Goal: Task Accomplishment & Management: Manage account settings

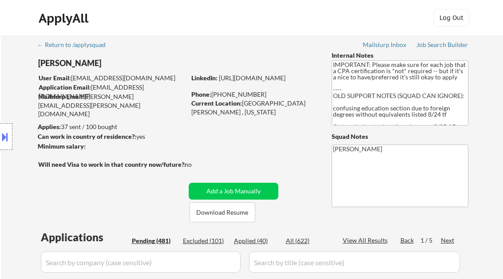
select select ""pending""
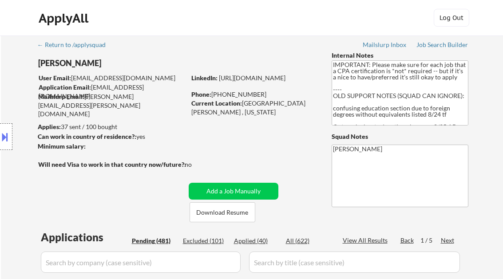
select select ""pending""
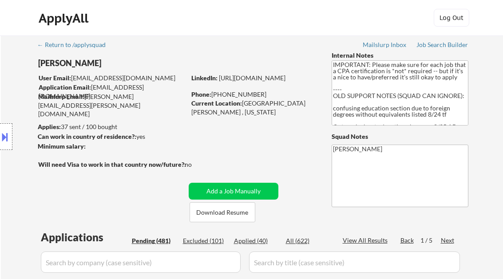
select select ""pending""
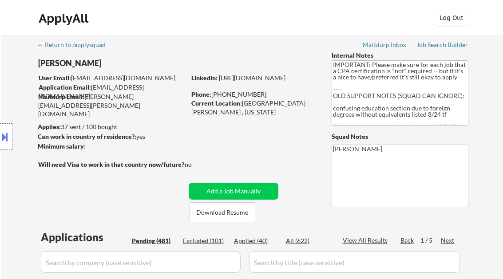
select select ""pending""
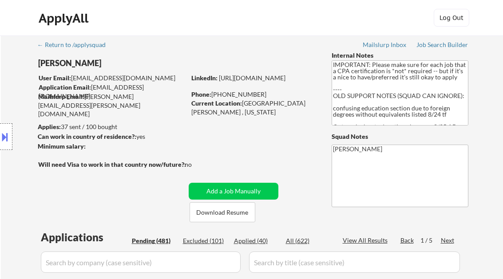
select select ""pending""
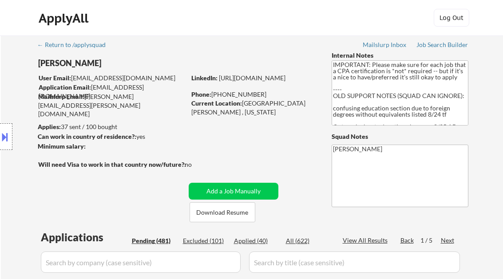
select select ""pending""
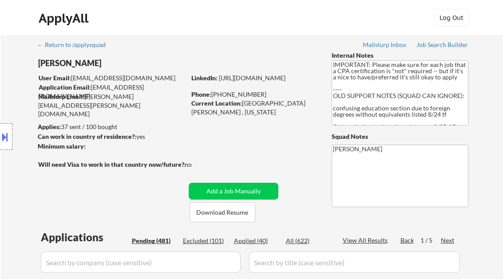
select select ""pending""
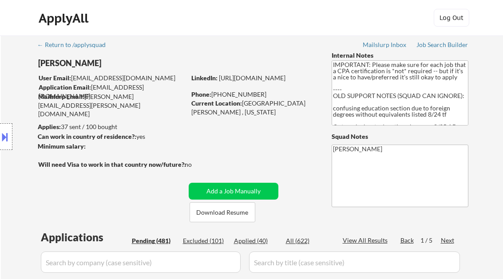
select select ""pending""
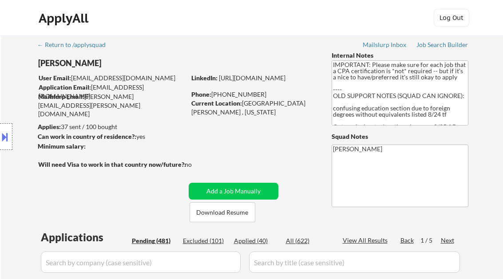
select select ""pending""
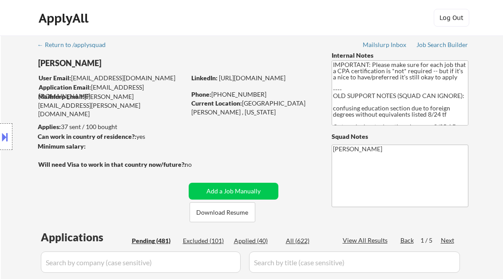
select select ""pending""
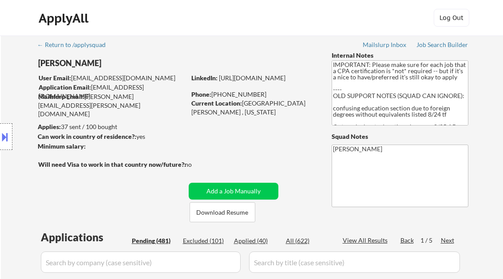
select select ""pending""
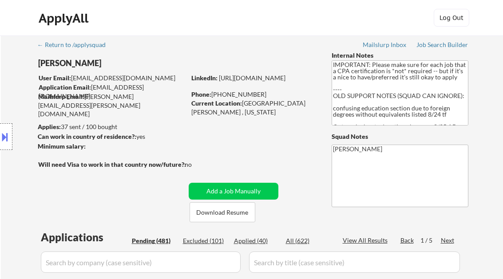
select select ""pending""
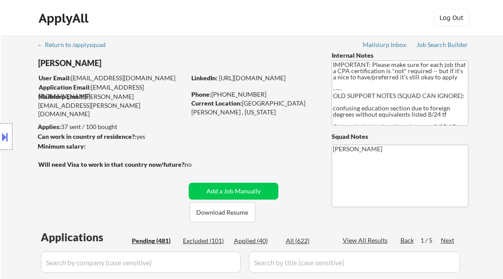
select select ""pending""
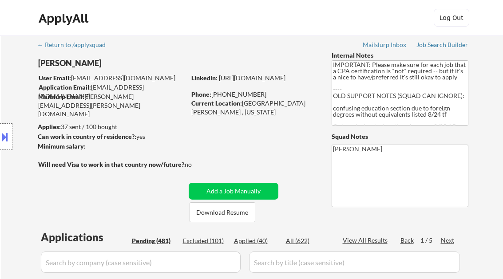
select select ""pending""
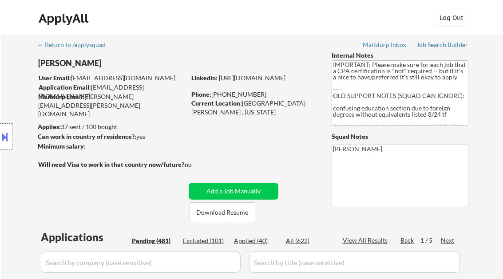
select select ""pending""
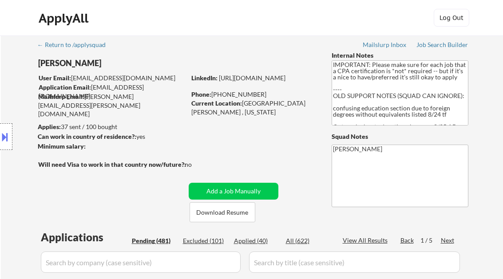
select select ""pending""
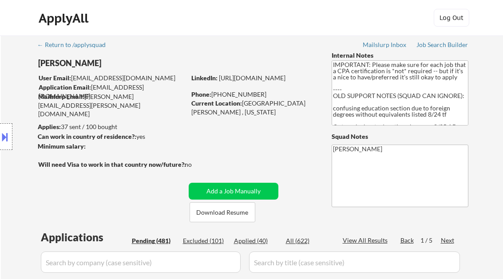
select select ""pending""
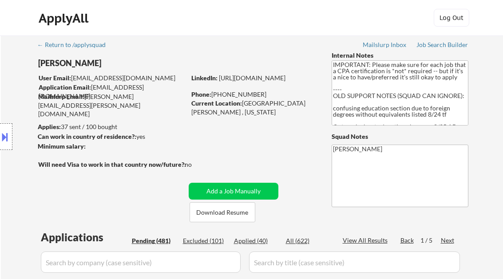
select select ""pending""
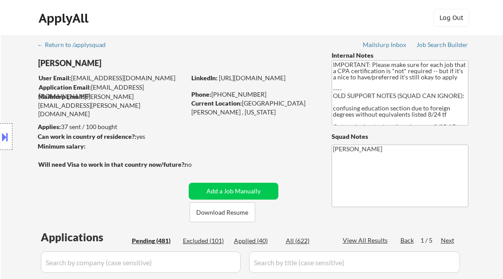
select select ""pending""
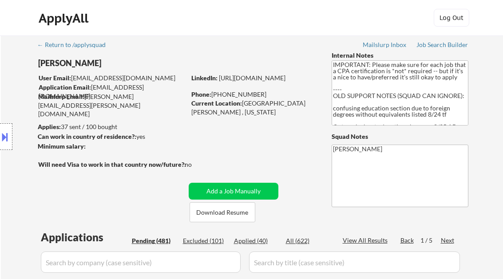
select select ""pending""
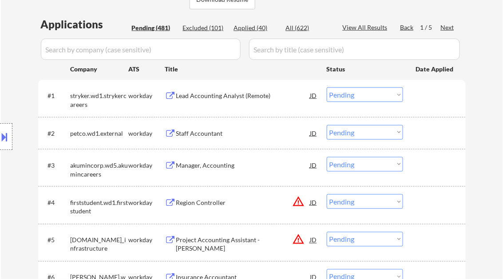
scroll to position [36, 0]
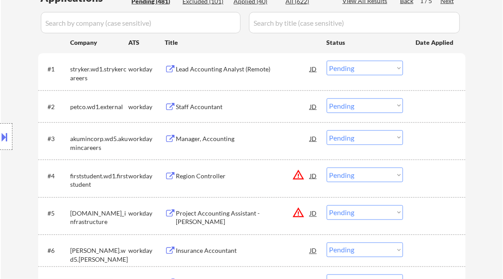
scroll to position [249, 0]
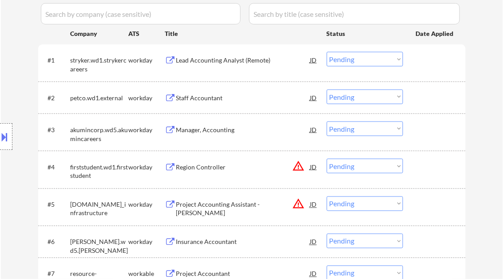
click at [219, 97] on div "Staff Accountant" at bounding box center [243, 98] width 134 height 9
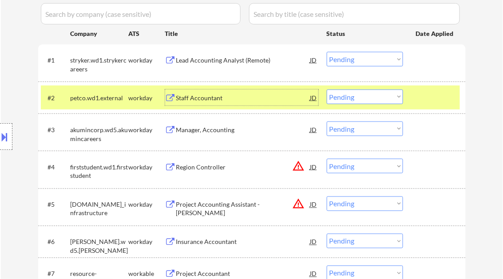
click at [375, 101] on select "Choose an option... Pending Applied Excluded (Questions) Excluded (Expired) Exc…" at bounding box center [365, 97] width 76 height 15
click at [327, 90] on select "Choose an option... Pending Applied Excluded (Questions) Excluded (Expired) Exc…" at bounding box center [365, 97] width 76 height 15
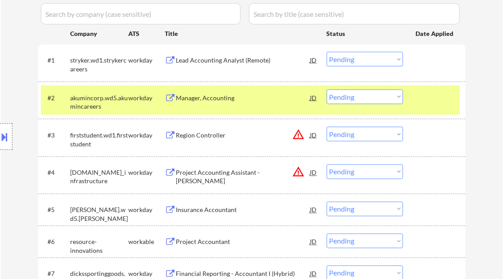
click at [229, 102] on div "Manager, Accounting" at bounding box center [243, 98] width 134 height 9
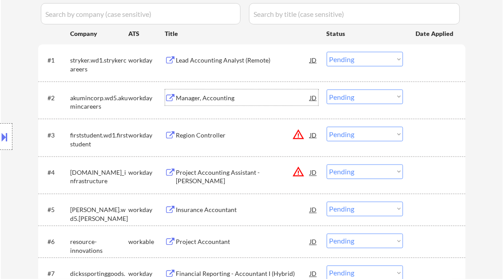
click at [2, 137] on button at bounding box center [5, 137] width 10 height 15
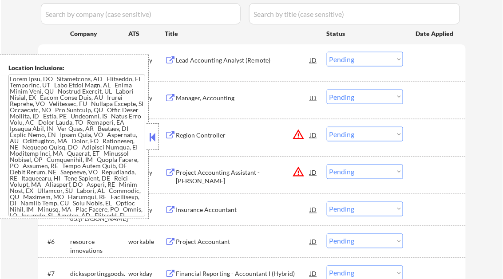
click at [153, 137] on button at bounding box center [153, 137] width 10 height 13
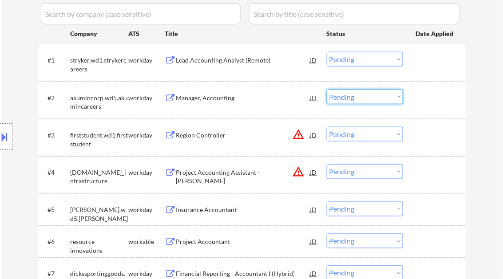
click at [356, 99] on select "Choose an option... Pending Applied Excluded (Questions) Excluded (Expired) Exc…" at bounding box center [365, 97] width 76 height 15
click at [327, 90] on select "Choose an option... Pending Applied Excluded (Questions) Excluded (Expired) Exc…" at bounding box center [365, 97] width 76 height 15
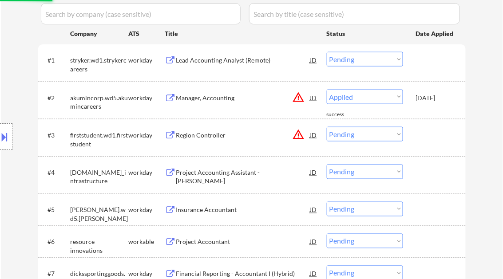
select select ""pending""
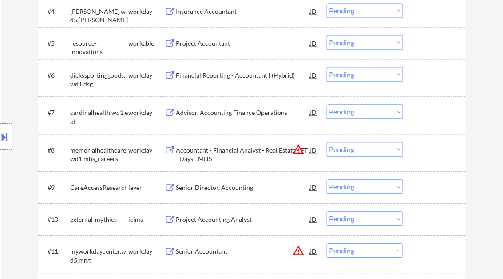
scroll to position [462, 0]
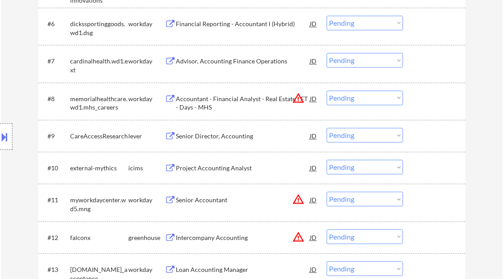
click at [221, 198] on div "Senior Accountant" at bounding box center [243, 200] width 134 height 9
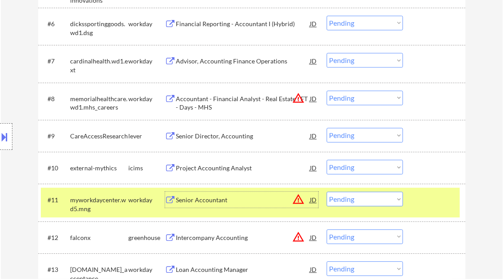
click at [8, 134] on button at bounding box center [5, 137] width 10 height 15
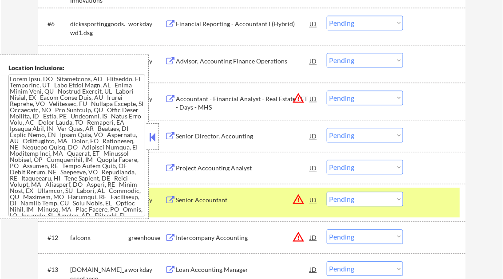
click at [150, 136] on button at bounding box center [153, 137] width 10 height 13
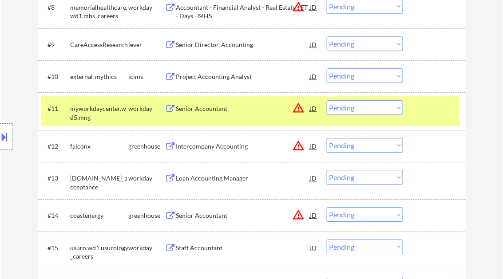
scroll to position [569, 0]
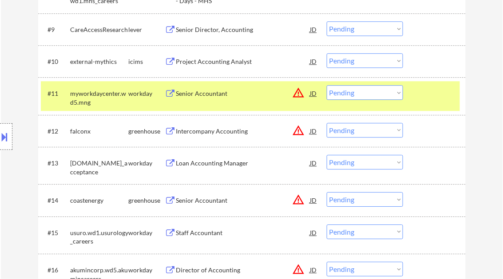
click at [356, 92] on select "Choose an option... Pending Applied Excluded (Questions) Excluded (Expired) Exc…" at bounding box center [365, 92] width 76 height 15
click at [327, 85] on select "Choose an option... Pending Applied Excluded (Questions) Excluded (Expired) Exc…" at bounding box center [365, 92] width 76 height 15
select select ""pending""
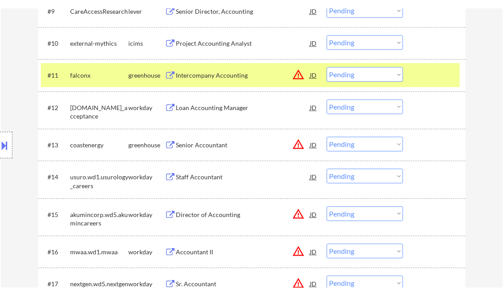
scroll to position [604, 0]
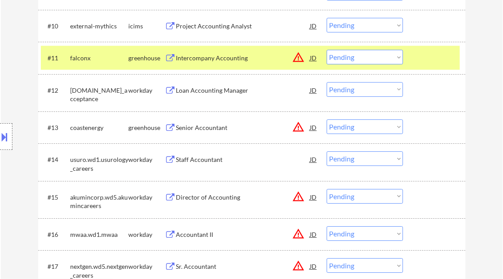
click at [199, 132] on div "Senior Accountant" at bounding box center [243, 127] width 134 height 16
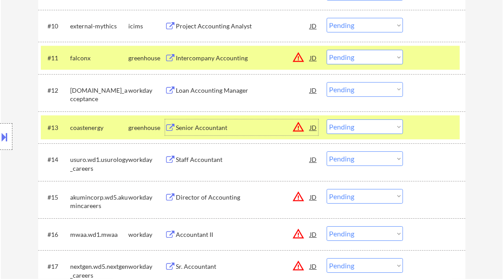
click at [364, 127] on select "Choose an option... Pending Applied Excluded (Questions) Excluded (Expired) Exc…" at bounding box center [365, 126] width 76 height 15
click at [298, 131] on button "warning_amber" at bounding box center [299, 127] width 12 height 12
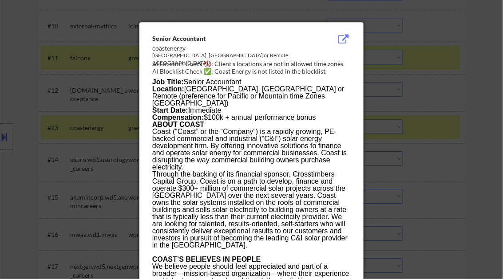
click at [481, 138] on div at bounding box center [251, 139] width 503 height 279
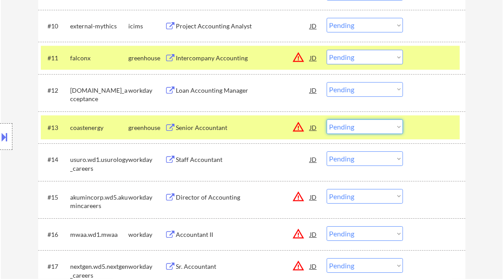
drag, startPoint x: 382, startPoint y: 127, endPoint x: 379, endPoint y: 134, distance: 7.6
click at [382, 127] on select "Choose an option... Pending Applied Excluded (Questions) Excluded (Expired) Exc…" at bounding box center [365, 126] width 76 height 15
click at [343, 128] on select "Choose an option... Pending Applied Excluded (Questions) Excluded (Expired) Exc…" at bounding box center [365, 126] width 76 height 15
click at [327, 119] on select "Choose an option... Pending Applied Excluded (Questions) Excluded (Expired) Exc…" at bounding box center [365, 126] width 76 height 15
click at [211, 159] on div "Staff Accountant" at bounding box center [243, 159] width 134 height 9
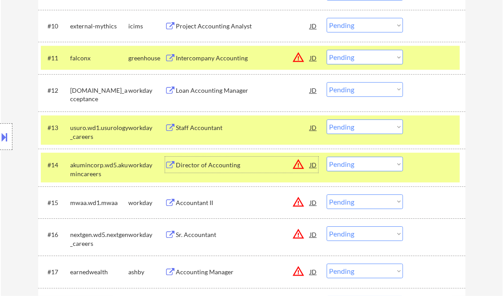
click at [349, 127] on select "Choose an option... Pending Applied Excluded (Questions) Excluded (Expired) Exc…" at bounding box center [365, 126] width 76 height 15
click at [327, 119] on select "Choose an option... Pending Applied Excluded (Questions) Excluded (Expired) Exc…" at bounding box center [365, 126] width 76 height 15
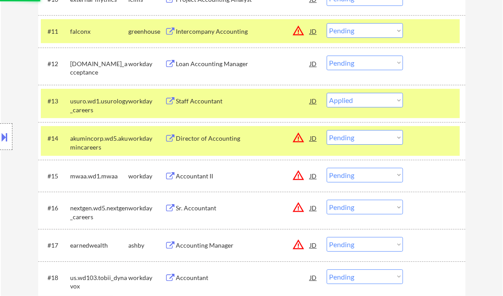
scroll to position [640, 0]
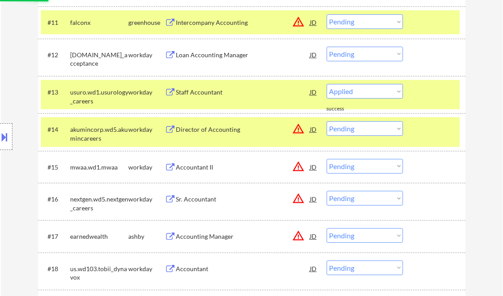
select select ""pending""
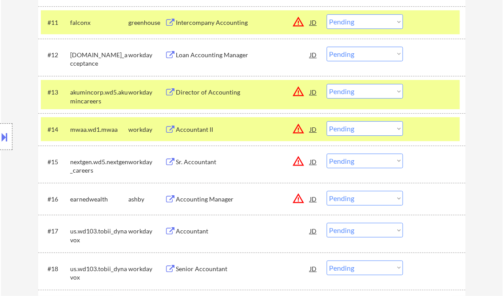
click at [210, 54] on div "Loan Accounting Manager" at bounding box center [243, 55] width 134 height 9
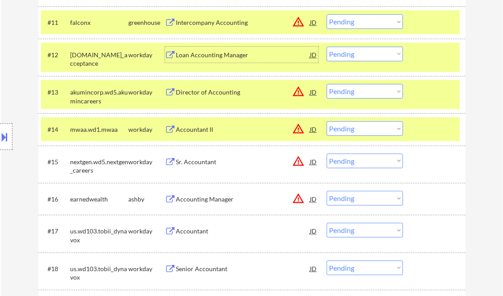
click at [354, 52] on select "Choose an option... Pending Applied Excluded (Questions) Excluded (Expired) Exc…" at bounding box center [365, 54] width 76 height 15
click at [327, 47] on select "Choose an option... Pending Applied Excluded (Questions) Excluded (Expired) Exc…" at bounding box center [365, 54] width 76 height 15
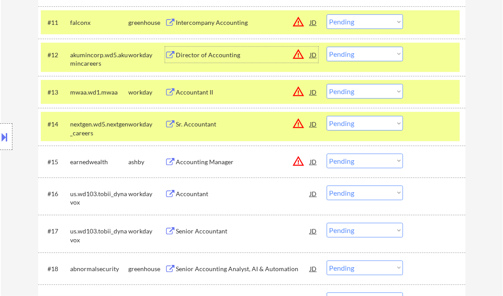
click at [216, 58] on div "Director of Accounting" at bounding box center [243, 55] width 134 height 9
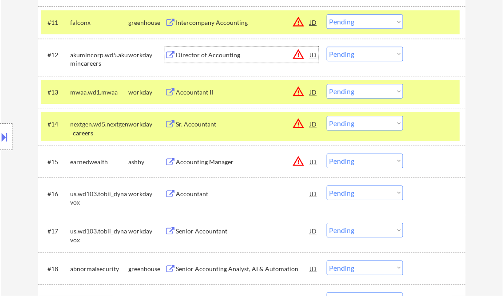
click at [354, 52] on select "Choose an option... Pending Applied Excluded (Questions) Excluded (Expired) Exc…" at bounding box center [365, 54] width 76 height 15
click at [327, 47] on select "Choose an option... Pending Applied Excluded (Questions) Excluded (Expired) Exc…" at bounding box center [365, 54] width 76 height 15
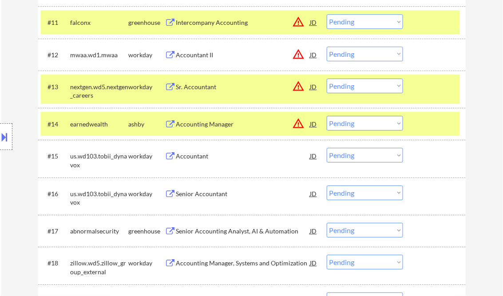
click at [205, 59] on div "Accountant II" at bounding box center [243, 55] width 134 height 16
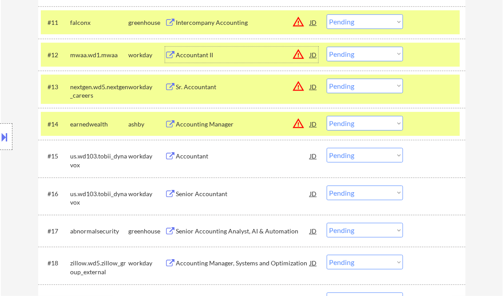
click at [350, 49] on select "Choose an option... Pending Applied Excluded (Questions) Excluded (Expired) Exc…" at bounding box center [365, 54] width 76 height 15
click at [327, 47] on select "Choose an option... Pending Applied Excluded (Questions) Excluded (Expired) Exc…" at bounding box center [365, 54] width 76 height 15
drag, startPoint x: 423, startPoint y: 124, endPoint x: 427, endPoint y: 120, distance: 5.3
click at [424, 123] on div at bounding box center [435, 124] width 39 height 16
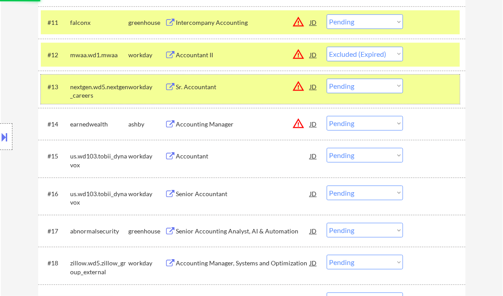
drag, startPoint x: 427, startPoint y: 103, endPoint x: 429, endPoint y: 99, distance: 4.8
click at [427, 102] on div "#13 nextgen.wd5.nextgen_careers workday Sr. Accountant JD warning_amber Choose …" at bounding box center [250, 89] width 419 height 29
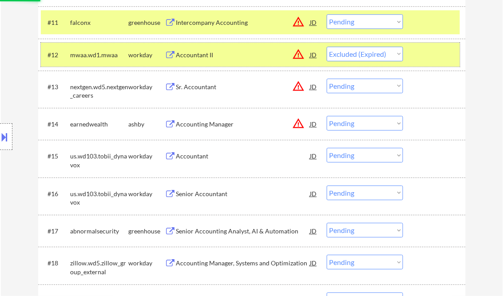
click at [430, 47] on div at bounding box center [435, 55] width 39 height 16
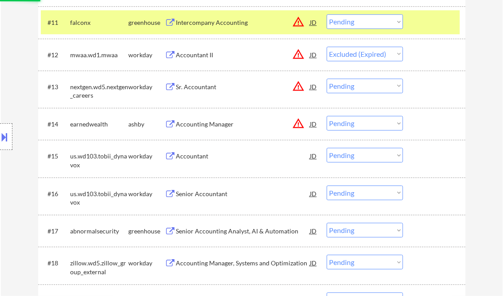
click at [436, 27] on div at bounding box center [435, 22] width 39 height 16
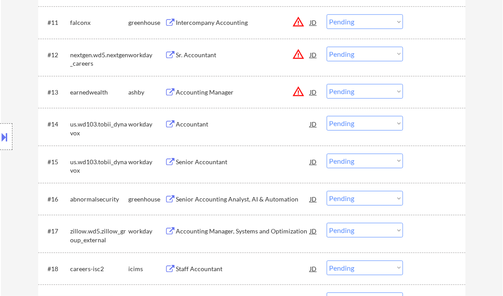
click at [207, 60] on div "Sr. Accountant" at bounding box center [243, 55] width 134 height 16
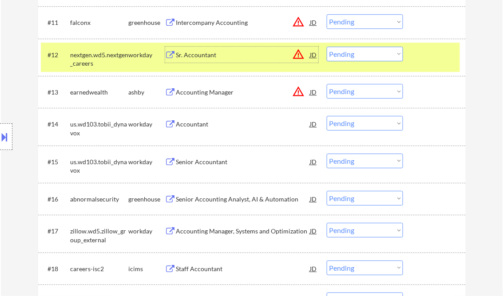
click at [340, 56] on select "Choose an option... Pending Applied Excluded (Questions) Excluded (Expired) Exc…" at bounding box center [365, 54] width 76 height 15
click at [327, 47] on select "Choose an option... Pending Applied Excluded (Questions) Excluded (Expired) Exc…" at bounding box center [365, 54] width 76 height 15
click at [233, 93] on div "Accounting Manager" at bounding box center [243, 92] width 134 height 9
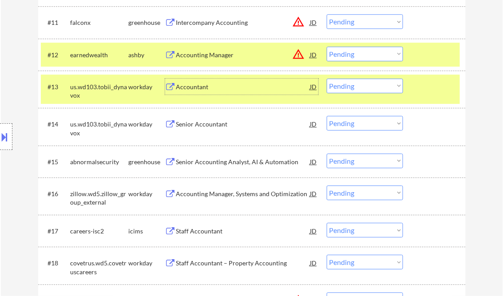
click at [8, 135] on button at bounding box center [5, 137] width 10 height 15
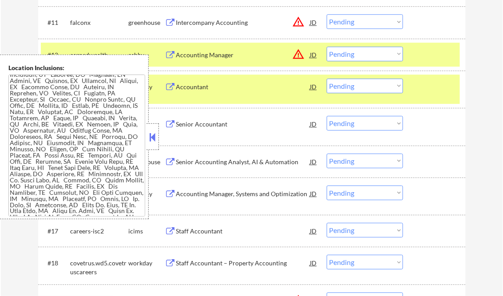
scroll to position [320, 0]
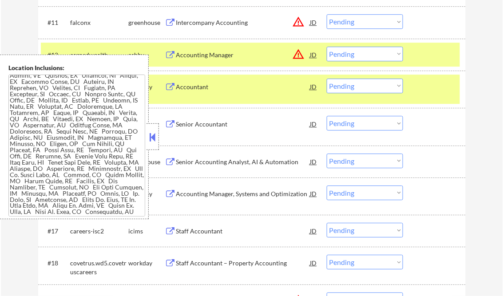
click at [152, 143] on button at bounding box center [153, 137] width 10 height 13
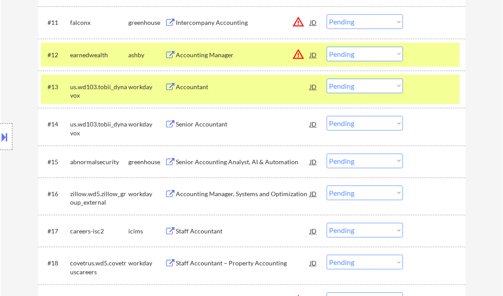
drag, startPoint x: 352, startPoint y: 55, endPoint x: 362, endPoint y: 62, distance: 11.5
click at [352, 55] on select "Choose an option... Pending Applied Excluded (Questions) Excluded (Expired) Exc…" at bounding box center [365, 54] width 76 height 15
click at [327, 47] on select "Choose an option... Pending Applied Excluded (Questions) Excluded (Expired) Exc…" at bounding box center [365, 54] width 76 height 15
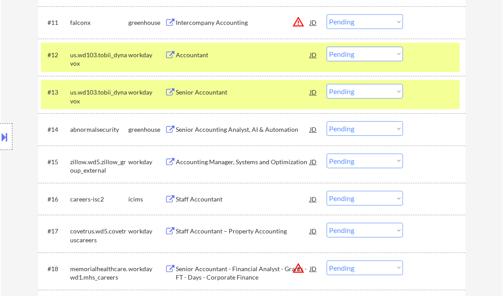
scroll to position [604, 0]
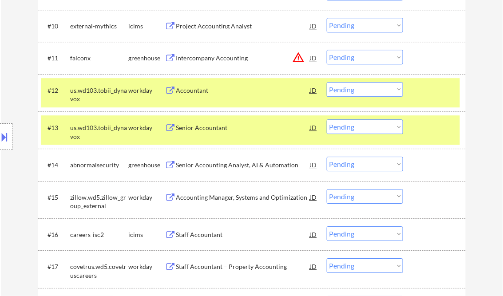
click at [217, 90] on div "Accountant" at bounding box center [243, 90] width 134 height 9
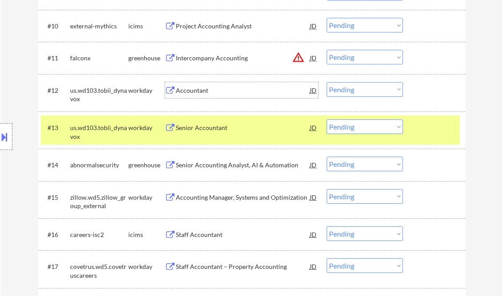
click at [213, 91] on div "Accountant" at bounding box center [243, 90] width 134 height 9
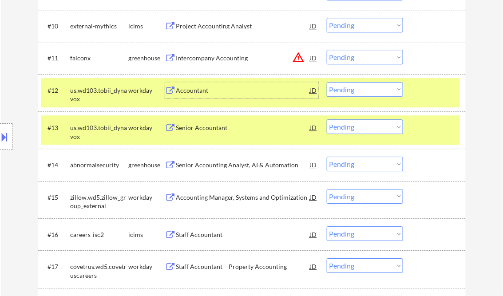
click at [360, 88] on select "Choose an option... Pending Applied Excluded (Questions) Excluded (Expired) Exc…" at bounding box center [365, 89] width 76 height 15
click at [327, 82] on select "Choose an option... Pending Applied Excluded (Questions) Excluded (Expired) Exc…" at bounding box center [365, 89] width 76 height 15
click at [221, 131] on div "Senior Accountant" at bounding box center [243, 127] width 134 height 9
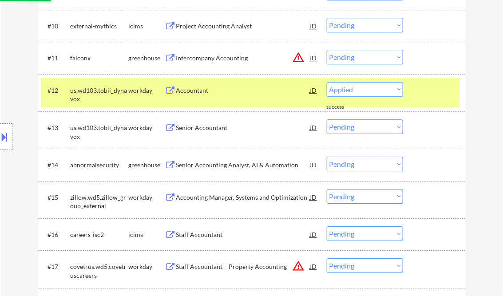
select select ""pending""
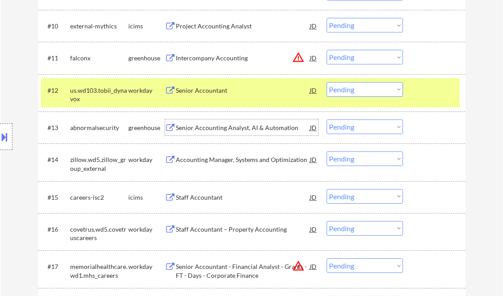
click at [350, 92] on select "Choose an option... Pending Applied Excluded (Questions) Excluded (Expired) Exc…" at bounding box center [365, 89] width 76 height 15
click at [217, 130] on div "Senior Accounting Analyst, AI & Automation" at bounding box center [243, 127] width 134 height 9
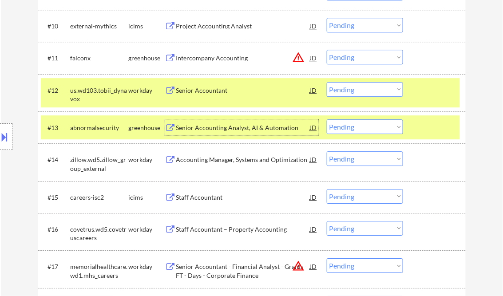
click at [354, 129] on select "Choose an option... Pending Applied Excluded (Questions) Excluded (Expired) Exc…" at bounding box center [365, 126] width 76 height 15
click at [327, 119] on select "Choose an option... Pending Applied Excluded (Questions) Excluded (Expired) Exc…" at bounding box center [365, 126] width 76 height 15
select select ""pending""
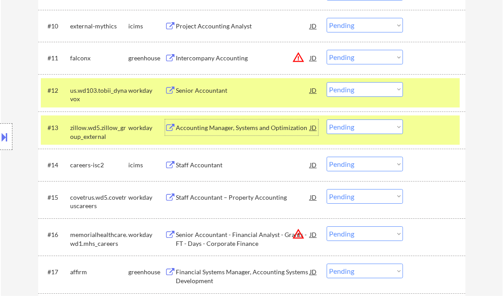
click at [223, 126] on div "Accounting Manager, Systems and Optimization" at bounding box center [243, 127] width 134 height 9
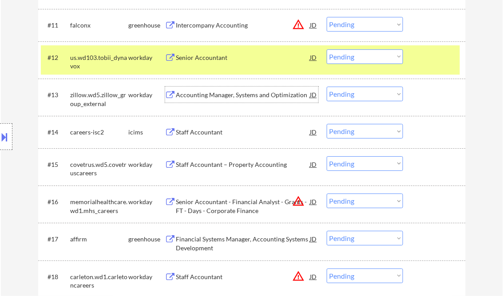
scroll to position [675, 0]
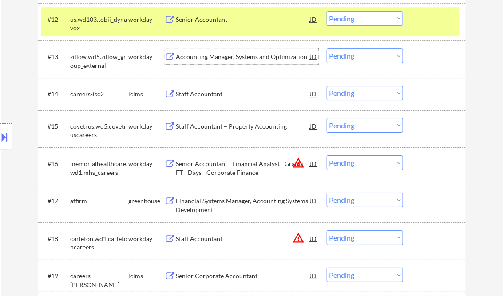
click at [207, 126] on div "Staff Accountant – Property Accounting" at bounding box center [243, 126] width 134 height 9
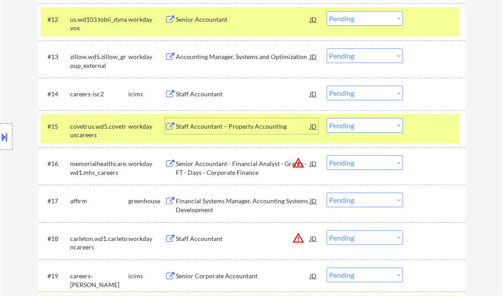
click at [352, 124] on select "Choose an option... Pending Applied Excluded (Questions) Excluded (Expired) Exc…" at bounding box center [365, 125] width 76 height 15
click at [327, 118] on select "Choose an option... Pending Applied Excluded (Questions) Excluded (Expired) Exc…" at bounding box center [365, 125] width 76 height 15
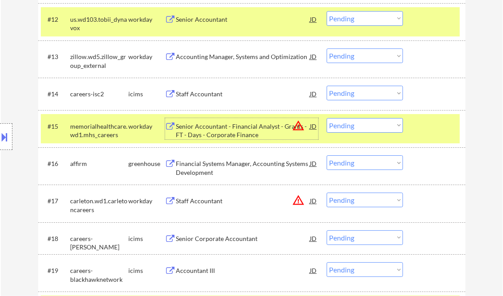
click at [240, 129] on div "Senior Accountant - Financial Analyst - Grants - FT - Days - Corporate Finance" at bounding box center [243, 130] width 134 height 17
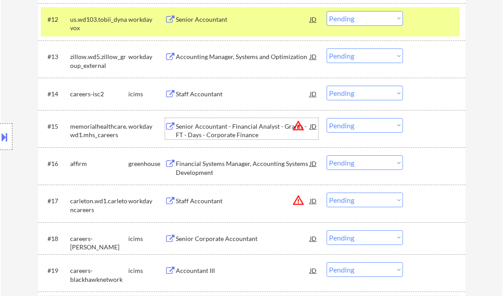
click at [231, 130] on div "Senior Accountant - Financial Analyst - Grants - FT - Days - Corporate Finance" at bounding box center [243, 130] width 134 height 17
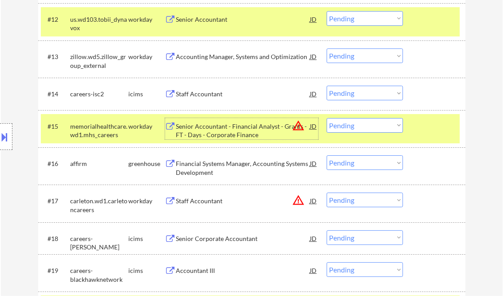
click at [362, 125] on select "Choose an option... Pending Applied Excluded (Questions) Excluded (Expired) Exc…" at bounding box center [365, 125] width 76 height 15
click at [327, 118] on select "Choose an option... Pending Applied Excluded (Questions) Excluded (Expired) Exc…" at bounding box center [365, 125] width 76 height 15
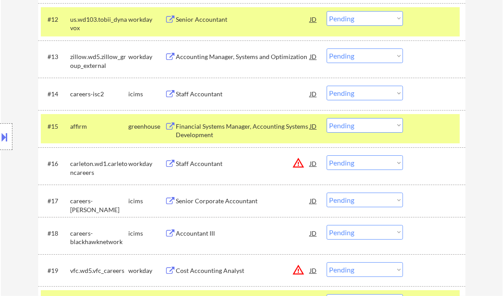
click at [231, 130] on div "Financial Systems Manager, Accounting Systems Development" at bounding box center [243, 130] width 134 height 17
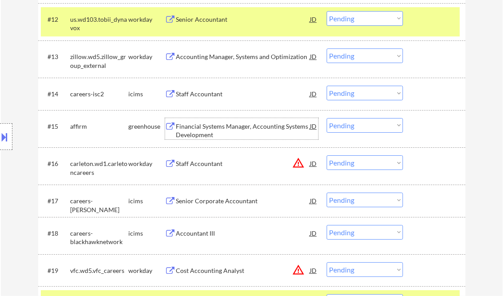
click at [360, 123] on select "Choose an option... Pending Applied Excluded (Questions) Excluded (Expired) Exc…" at bounding box center [365, 125] width 76 height 15
click at [327, 118] on select "Choose an option... Pending Applied Excluded (Questions) Excluded (Expired) Exc…" at bounding box center [365, 125] width 76 height 15
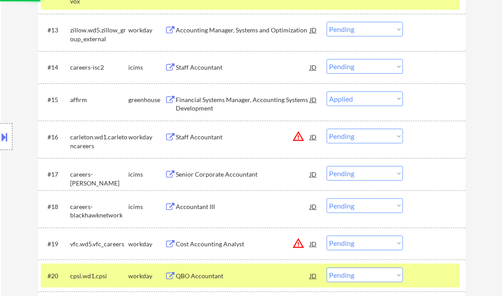
scroll to position [711, 0]
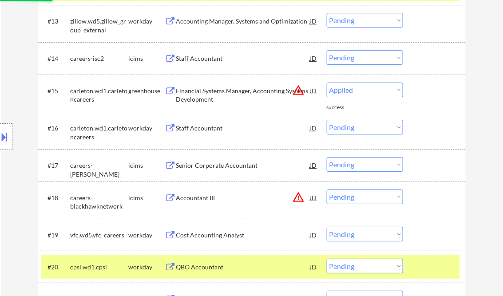
select select ""pending""
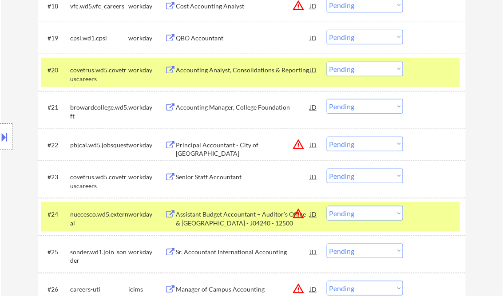
scroll to position [924, 0]
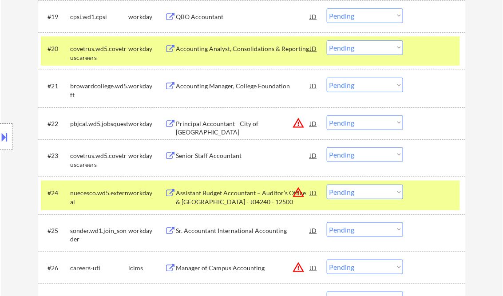
click at [216, 84] on div "Accounting Manager, College Foundation" at bounding box center [243, 86] width 134 height 9
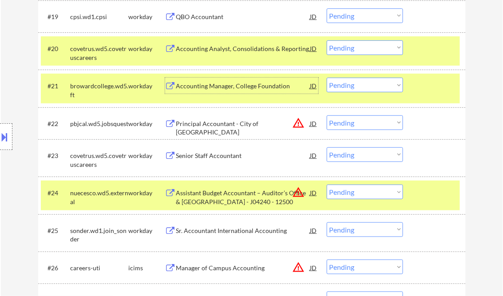
click at [217, 155] on div "Senior Staff Accountant" at bounding box center [243, 155] width 134 height 9
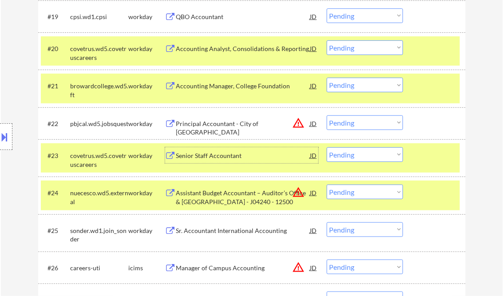
click at [370, 160] on select "Choose an option... Pending Applied Excluded (Questions) Excluded (Expired) Exc…" at bounding box center [365, 154] width 76 height 15
click at [327, 147] on select "Choose an option... Pending Applied Excluded (Questions) Excluded (Expired) Exc…" at bounding box center [365, 154] width 76 height 15
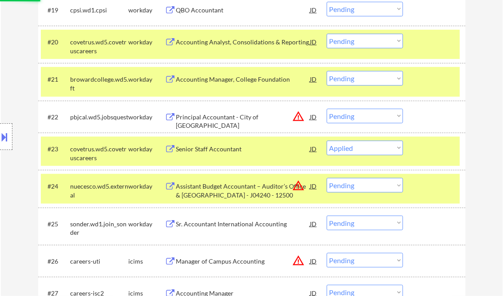
scroll to position [995, 0]
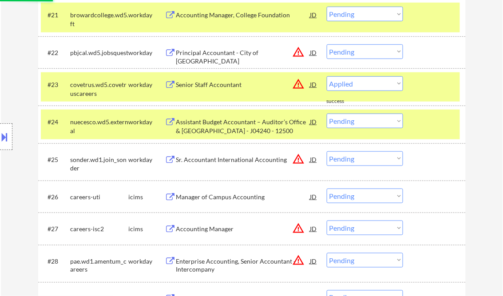
select select ""pending""
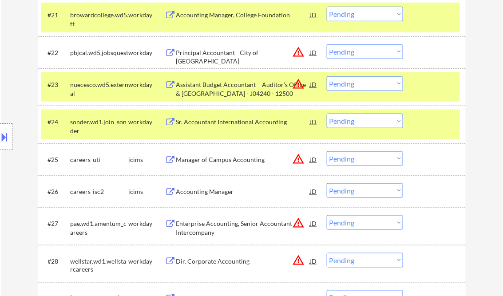
scroll to position [1066, 0]
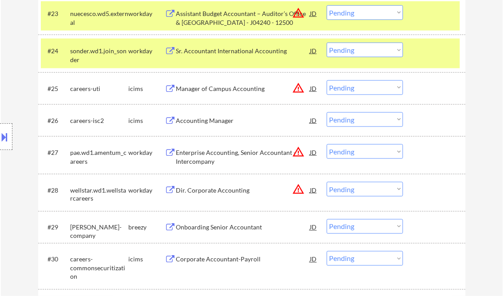
click at [223, 120] on div "Accounting Manager" at bounding box center [243, 120] width 134 height 9
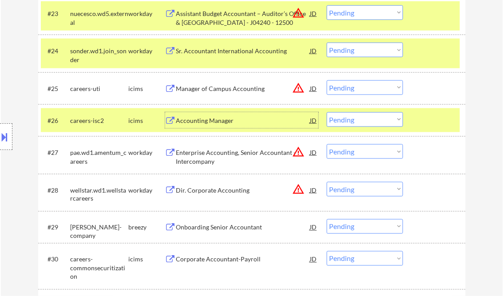
click at [365, 123] on select "Choose an option... Pending Applied Excluded (Questions) Excluded (Expired) Exc…" at bounding box center [365, 119] width 76 height 15
click at [327, 112] on select "Choose an option... Pending Applied Excluded (Questions) Excluded (Expired) Exc…" at bounding box center [365, 119] width 76 height 15
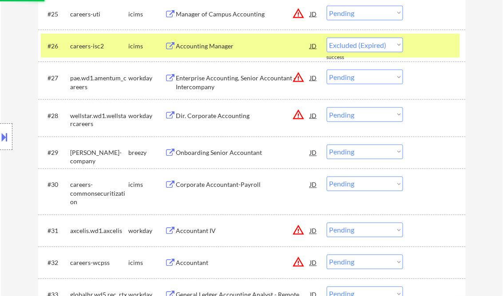
scroll to position [1173, 0]
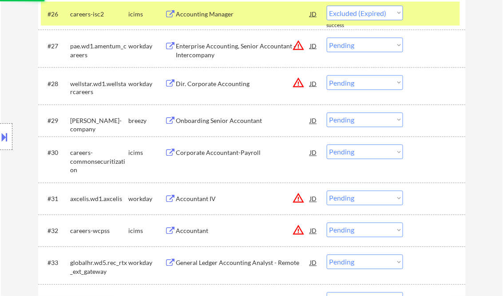
select select ""pending""
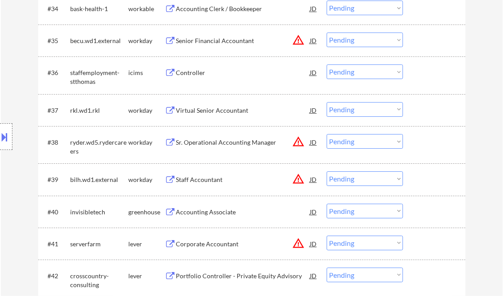
scroll to position [1528, 0]
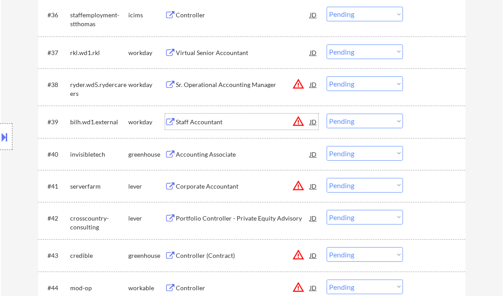
click at [208, 124] on div "Staff Accountant" at bounding box center [243, 122] width 134 height 9
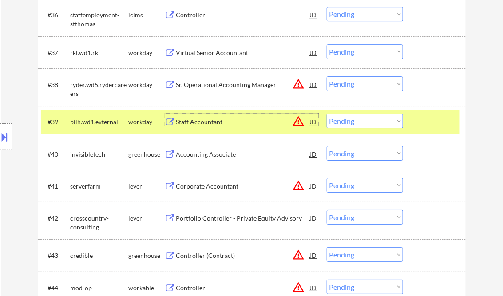
click at [368, 127] on select "Choose an option... Pending Applied Excluded (Questions) Excluded (Expired) Exc…" at bounding box center [365, 121] width 76 height 15
click at [327, 114] on select "Choose an option... Pending Applied Excluded (Questions) Excluded (Expired) Exc…" at bounding box center [365, 121] width 76 height 15
select select ""pending""
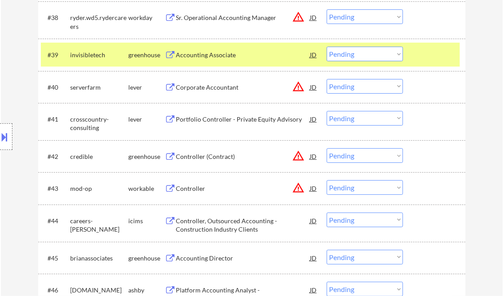
scroll to position [1635, 0]
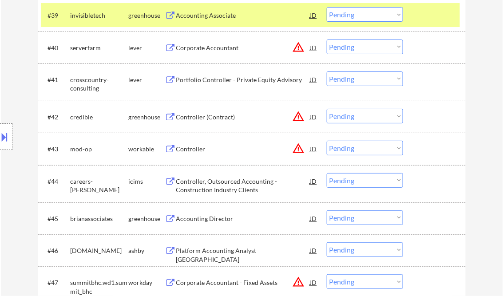
click at [195, 148] on div "Controller" at bounding box center [243, 149] width 134 height 9
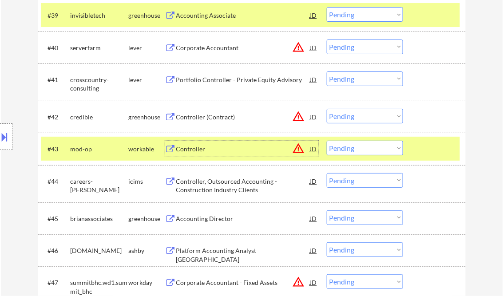
click at [351, 150] on select "Choose an option... Pending Applied Excluded (Questions) Excluded (Expired) Exc…" at bounding box center [365, 148] width 76 height 15
click at [327, 141] on select "Choose an option... Pending Applied Excluded (Questions) Excluded (Expired) Exc…" at bounding box center [365, 148] width 76 height 15
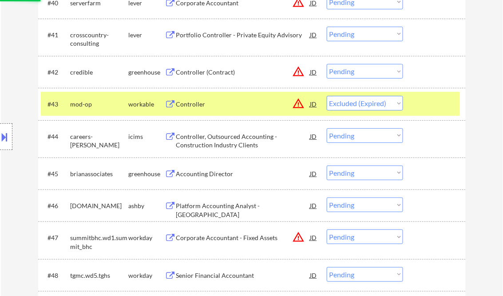
scroll to position [1706, 0]
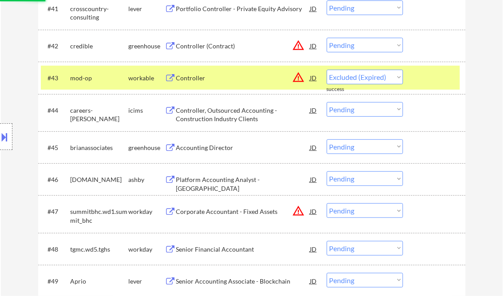
select select ""pending""
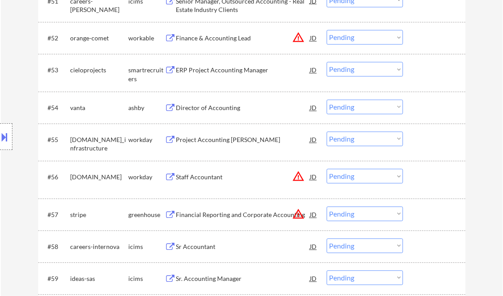
scroll to position [2097, 0]
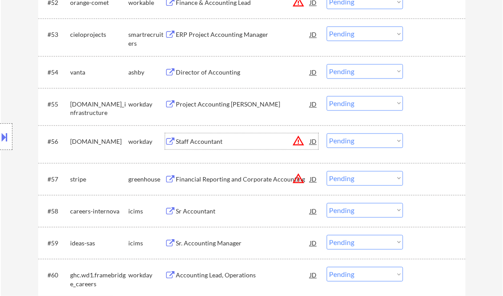
click at [214, 139] on div "Staff Accountant" at bounding box center [243, 142] width 134 height 9
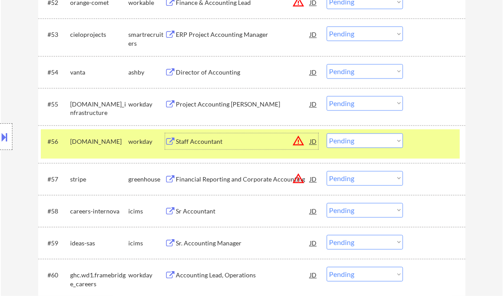
click at [361, 140] on select "Choose an option... Pending Applied Excluded (Questions) Excluded (Expired) Exc…" at bounding box center [365, 141] width 76 height 15
click at [327, 134] on select "Choose an option... Pending Applied Excluded (Questions) Excluded (Expired) Exc…" at bounding box center [365, 141] width 76 height 15
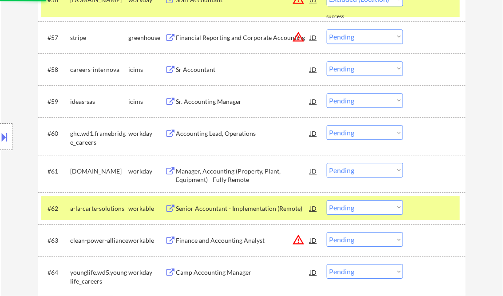
select select ""pending""
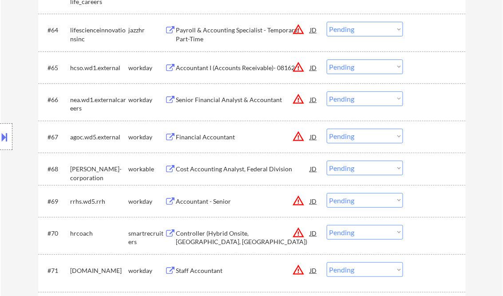
scroll to position [2487, 0]
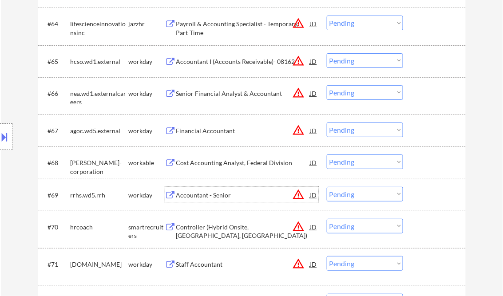
click at [225, 194] on div "Accountant - Senior" at bounding box center [243, 195] width 134 height 9
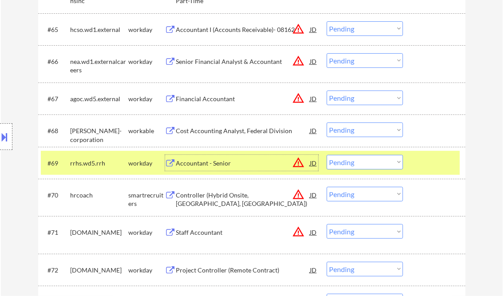
scroll to position [2559, 0]
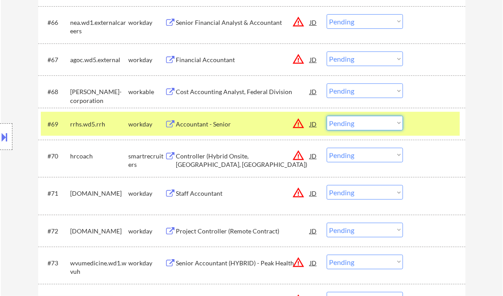
drag, startPoint x: 348, startPoint y: 124, endPoint x: 361, endPoint y: 131, distance: 14.6
click at [348, 124] on select "Choose an option... Pending Applied Excluded (Questions) Excluded (Expired) Exc…" at bounding box center [365, 123] width 76 height 15
click at [327, 116] on select "Choose an option... Pending Applied Excluded (Questions) Excluded (Expired) Exc…" at bounding box center [365, 123] width 76 height 15
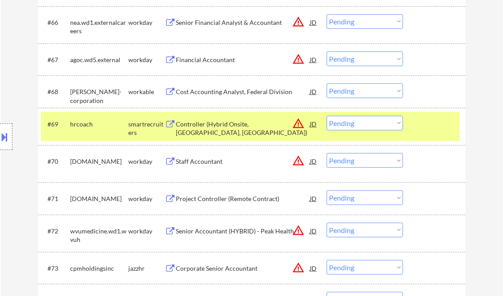
drag, startPoint x: 336, startPoint y: 123, endPoint x: 344, endPoint y: 122, distance: 8.5
click at [337, 123] on select "Choose an option... Pending Applied Excluded (Questions) Excluded (Expired) Exc…" at bounding box center [365, 123] width 76 height 15
click at [327, 116] on select "Choose an option... Pending Applied Excluded (Questions) Excluded (Expired) Exc…" at bounding box center [365, 123] width 76 height 15
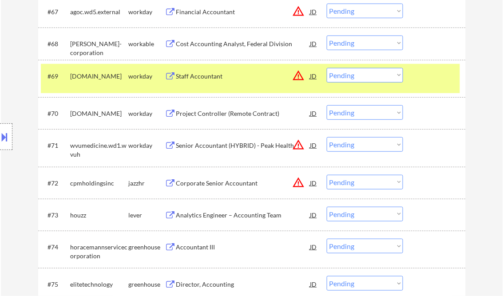
scroll to position [2594, 0]
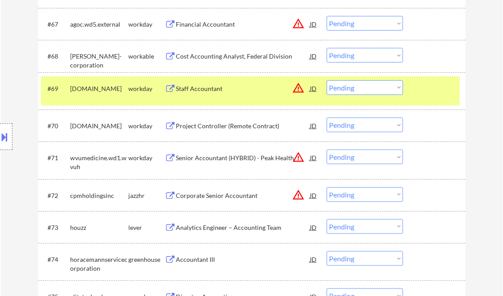
click at [204, 85] on div "Staff Accountant" at bounding box center [243, 88] width 134 height 9
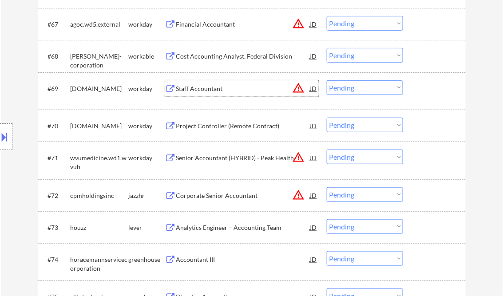
click at [346, 86] on select "Choose an option... Pending Applied Excluded (Questions) Excluded (Expired) Exc…" at bounding box center [365, 87] width 76 height 15
click at [327, 80] on select "Choose an option... Pending Applied Excluded (Questions) Excluded (Expired) Exc…" at bounding box center [365, 87] width 76 height 15
select select ""pending""
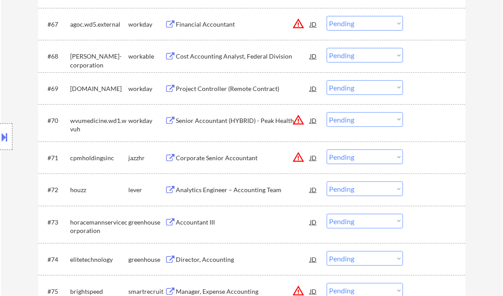
click at [230, 120] on div "Senior Accountant (HYBRID) - Peak Health" at bounding box center [243, 120] width 134 height 9
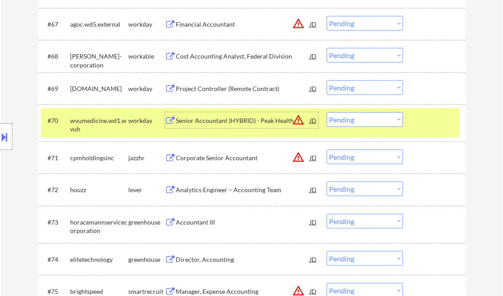
drag, startPoint x: 362, startPoint y: 120, endPoint x: 374, endPoint y: 128, distance: 14.8
click at [362, 120] on select "Choose an option... Pending Applied Excluded (Questions) Excluded (Expired) Exc…" at bounding box center [365, 119] width 76 height 15
click at [327, 112] on select "Choose an option... Pending Applied Excluded (Questions) Excluded (Expired) Exc…" at bounding box center [365, 119] width 76 height 15
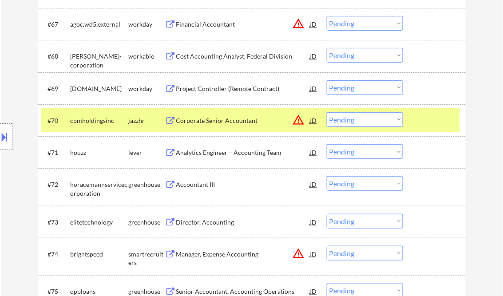
click at [217, 120] on div "Corporate Senior Accountant" at bounding box center [243, 120] width 134 height 9
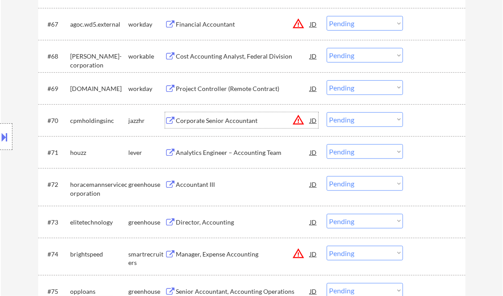
drag, startPoint x: 348, startPoint y: 121, endPoint x: 355, endPoint y: 124, distance: 7.4
click at [348, 121] on select "Choose an option... Pending Applied Excluded (Questions) Excluded (Expired) Exc…" at bounding box center [365, 119] width 76 height 15
click at [327, 112] on select "Choose an option... Pending Applied Excluded (Questions) Excluded (Expired) Exc…" at bounding box center [365, 119] width 76 height 15
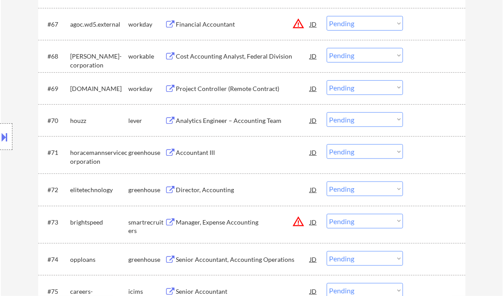
click at [216, 124] on div "Analytics Engineer – Accounting Team" at bounding box center [243, 120] width 134 height 9
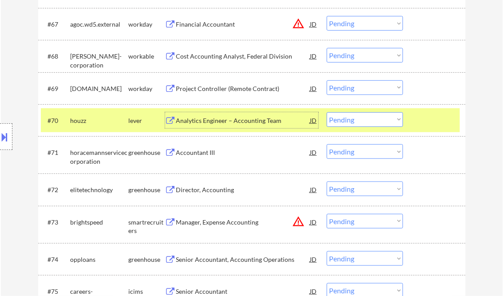
click at [357, 119] on select "Choose an option... Pending Applied Excluded (Questions) Excluded (Expired) Exc…" at bounding box center [365, 119] width 76 height 15
click at [327, 112] on select "Choose an option... Pending Applied Excluded (Questions) Excluded (Expired) Exc…" at bounding box center [365, 119] width 76 height 15
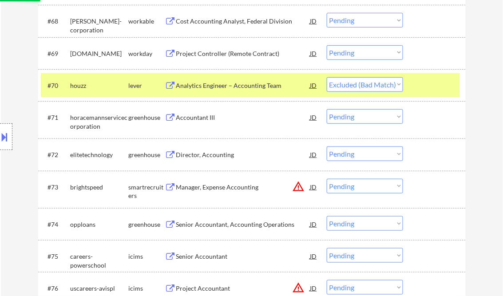
scroll to position [2665, 0]
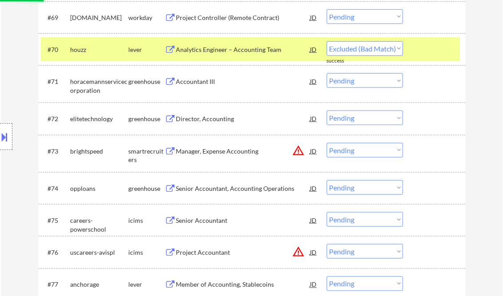
select select ""pending""
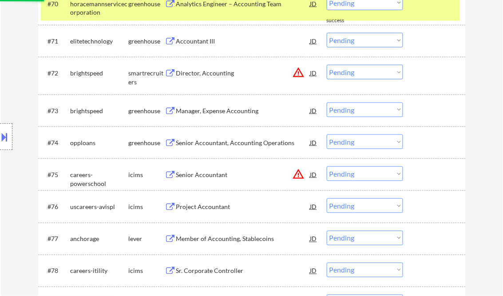
scroll to position [2736, 0]
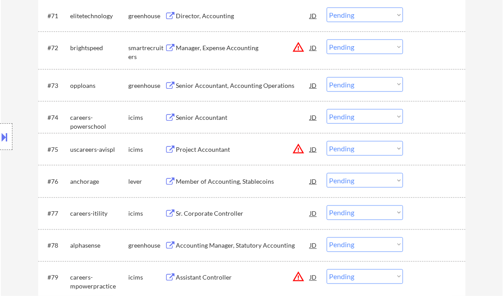
click at [229, 87] on div "Senior Accountant, Accounting Operations" at bounding box center [243, 85] width 134 height 9
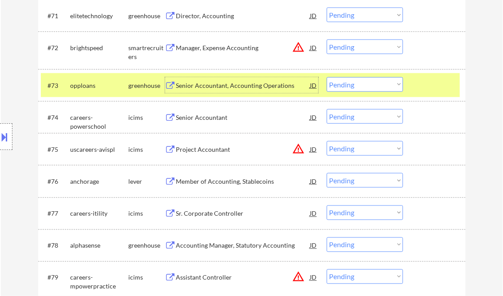
drag, startPoint x: 344, startPoint y: 86, endPoint x: 348, endPoint y: 89, distance: 5.7
click at [345, 85] on select "Choose an option... Pending Applied Excluded (Questions) Excluded (Expired) Exc…" at bounding box center [365, 84] width 76 height 15
click at [327, 77] on select "Choose an option... Pending Applied Excluded (Questions) Excluded (Expired) Exc…" at bounding box center [365, 84] width 76 height 15
select select ""pending""
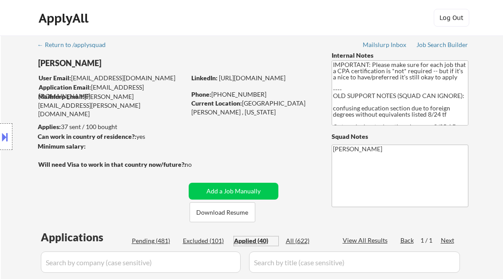
select select ""applied""
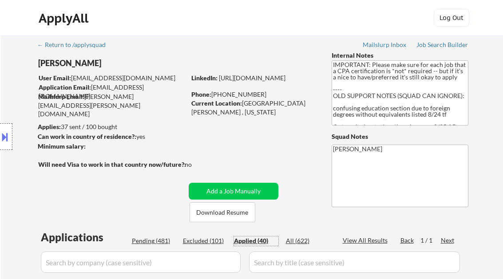
select select ""applied""
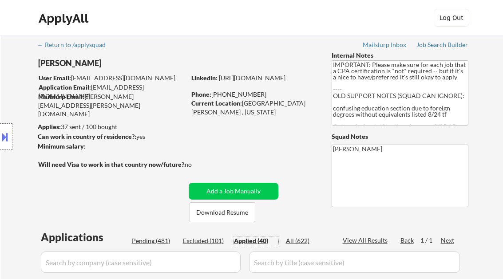
select select ""applied""
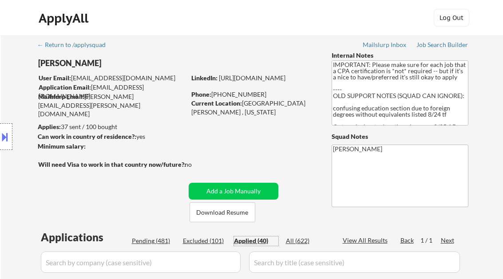
select select ""applied""
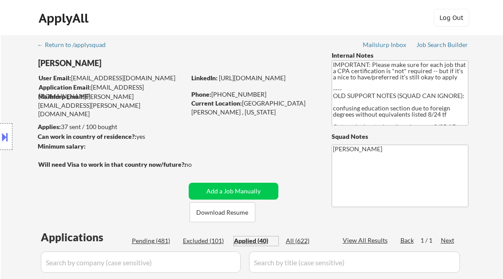
select select ""applied""
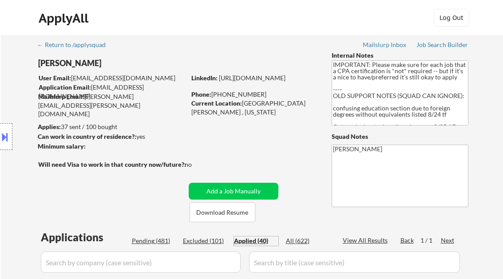
select select ""applied""
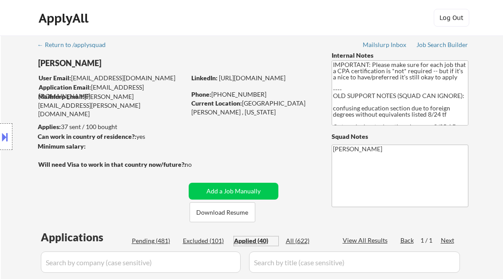
select select ""applied""
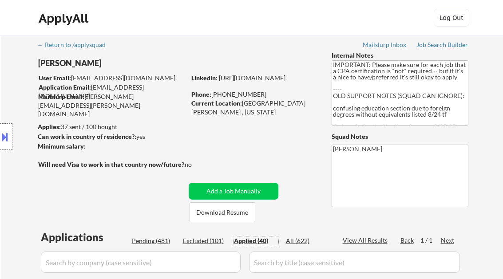
select select ""applied""
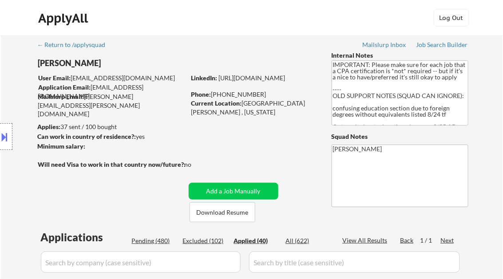
select select ""applied""
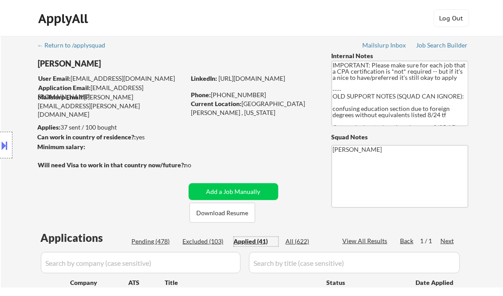
scroll to position [107, 0]
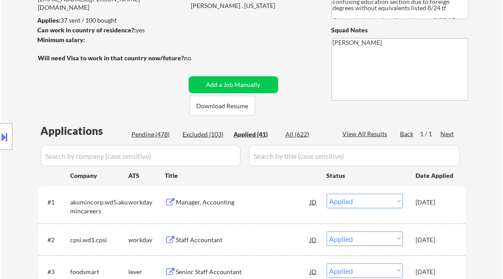
select select ""applied""
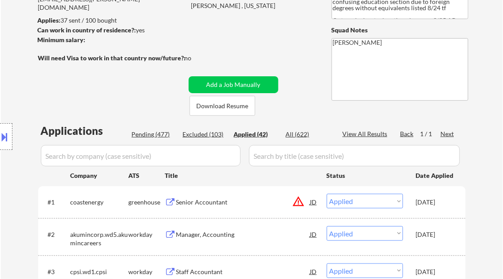
select select ""applied""
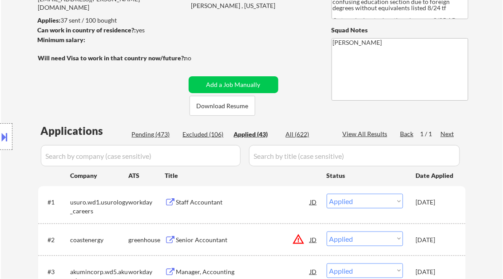
select select ""applied""
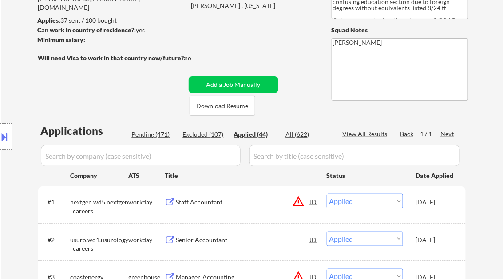
select select ""applied""
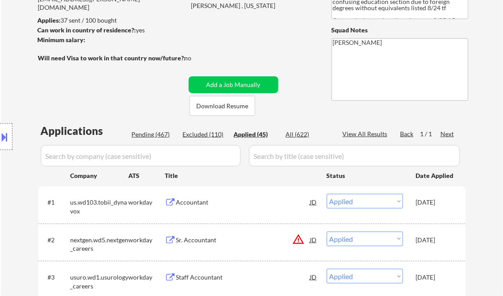
select select ""applied""
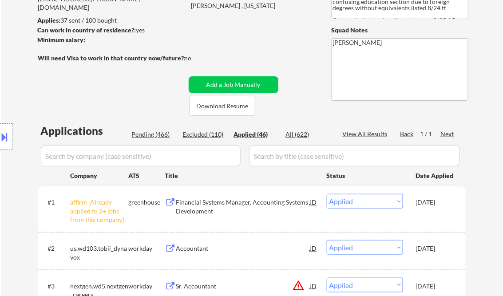
select select ""applied""
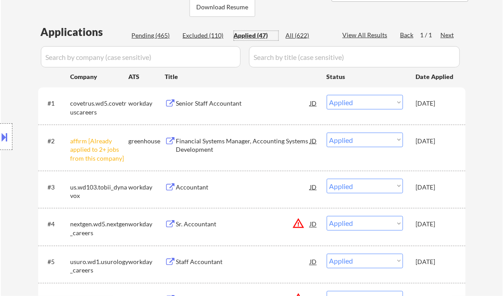
scroll to position [178, 0]
